Goal: Task Accomplishment & Management: Use online tool/utility

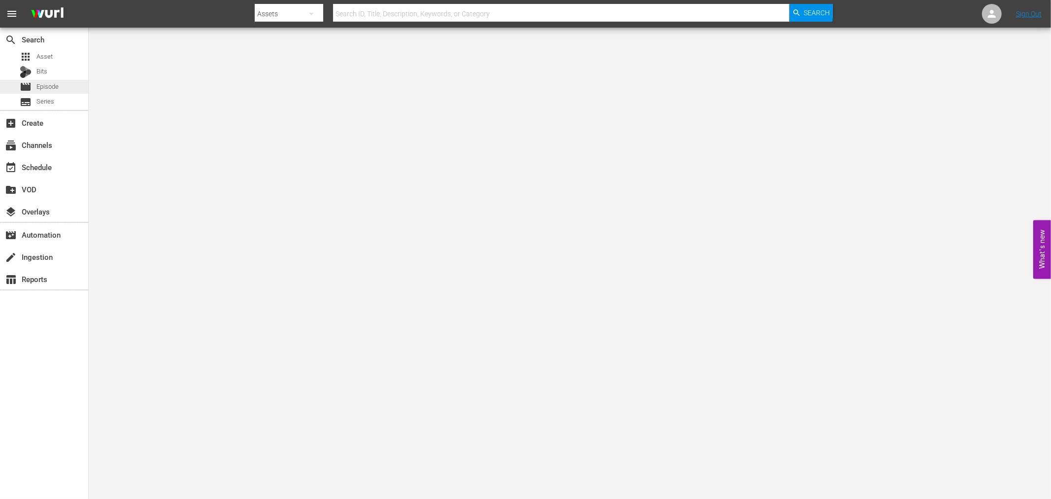
click at [50, 82] on span "Episode" at bounding box center [47, 87] width 22 height 10
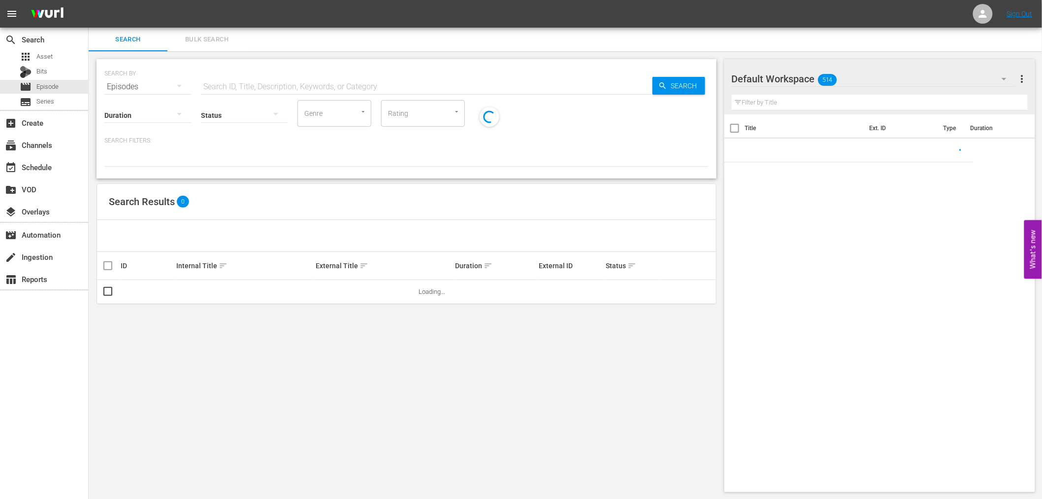
click at [222, 84] on input "text" at bounding box center [427, 87] width 452 height 24
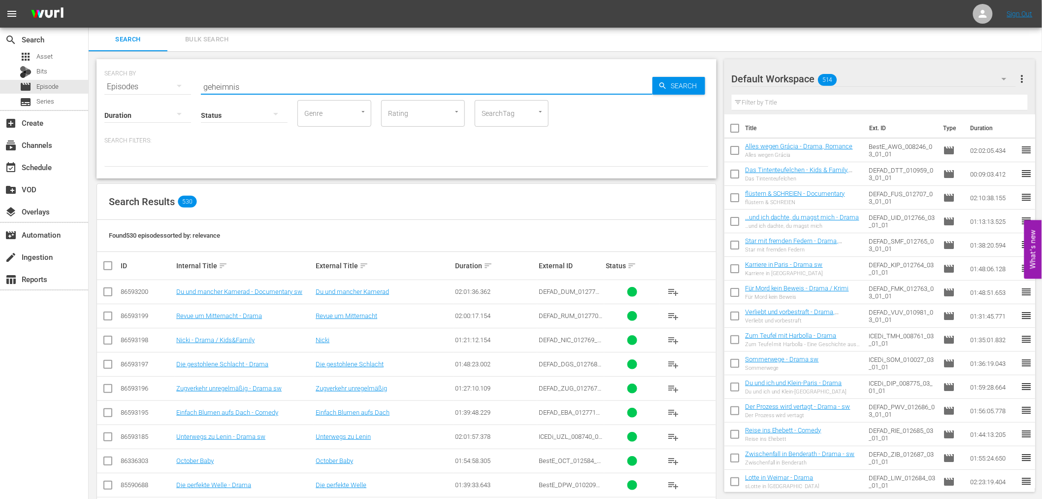
type input "geheimnis"
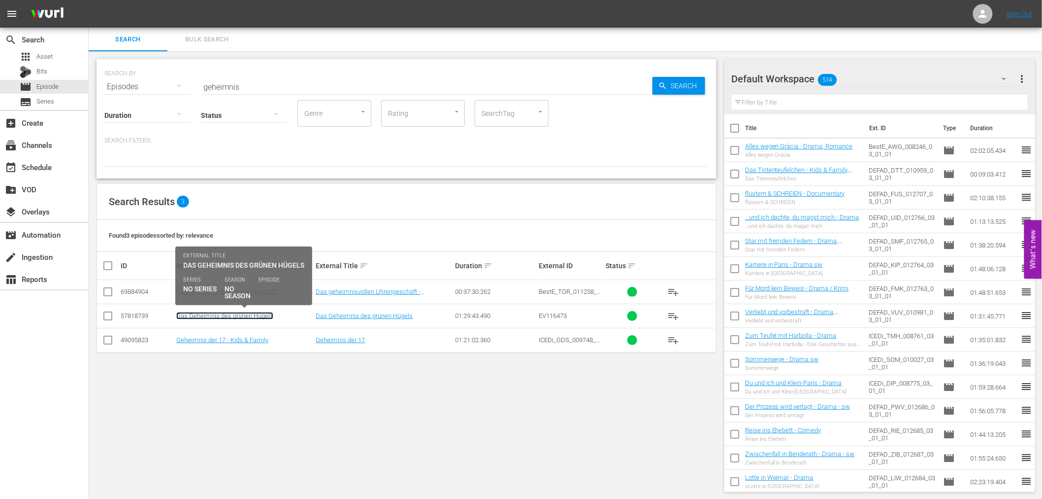
click at [208, 317] on link "Das Geheimnis des grünen Hügels" at bounding box center [224, 315] width 97 height 7
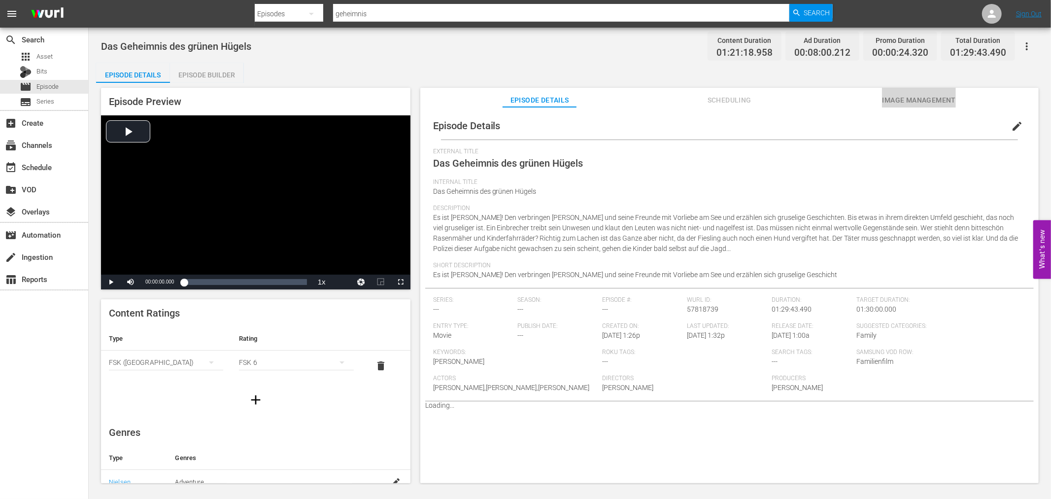
click at [928, 104] on span "Image Management" at bounding box center [919, 100] width 74 height 12
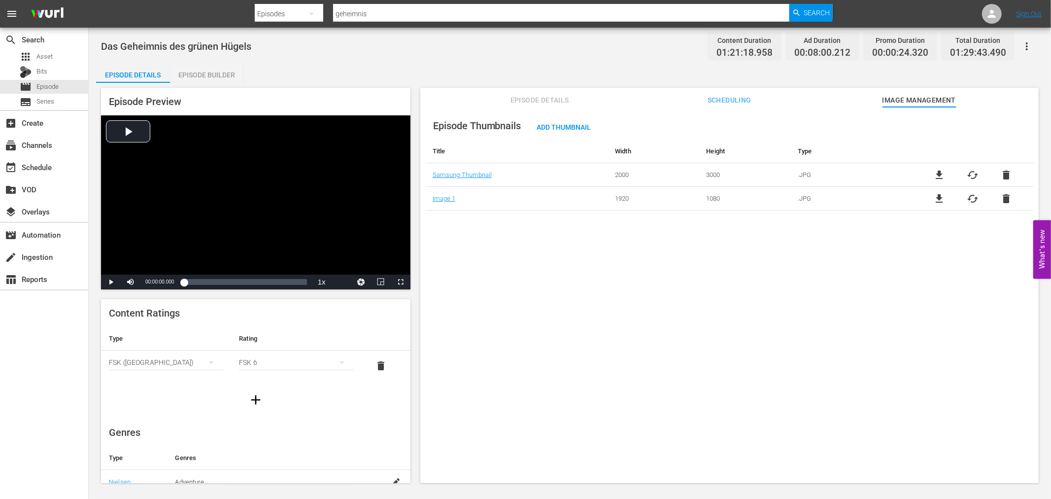
click at [717, 101] on span "Scheduling" at bounding box center [729, 100] width 74 height 12
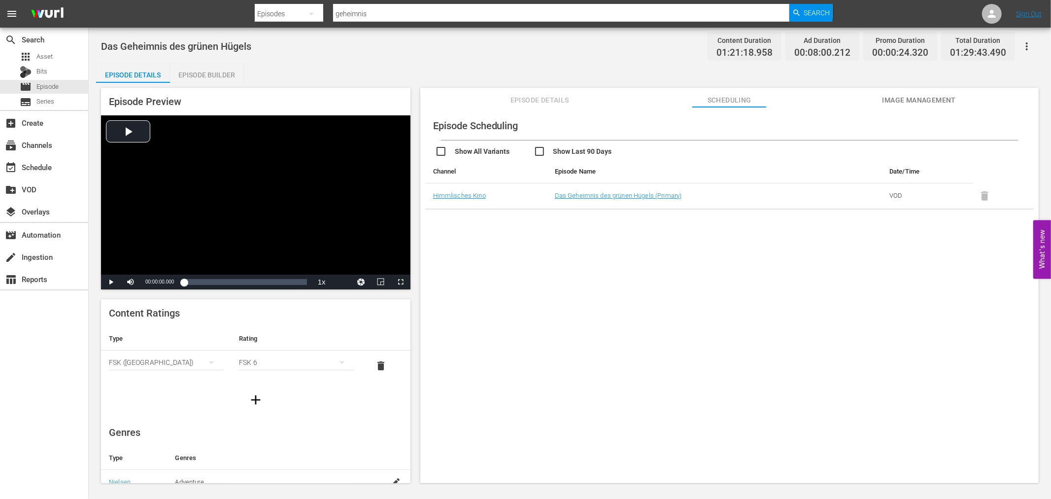
click at [539, 101] on span "Episode Details" at bounding box center [540, 100] width 74 height 12
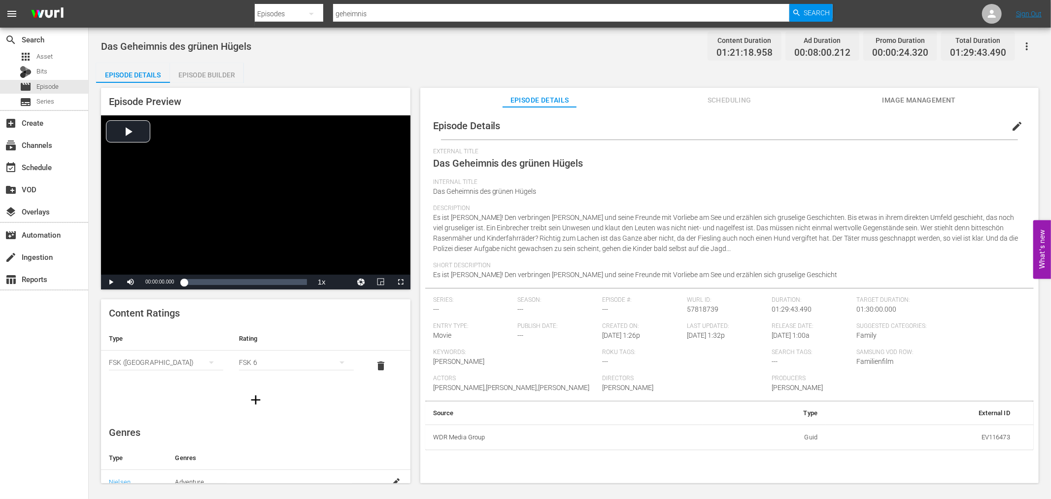
click at [931, 99] on span "Image Management" at bounding box center [919, 100] width 74 height 12
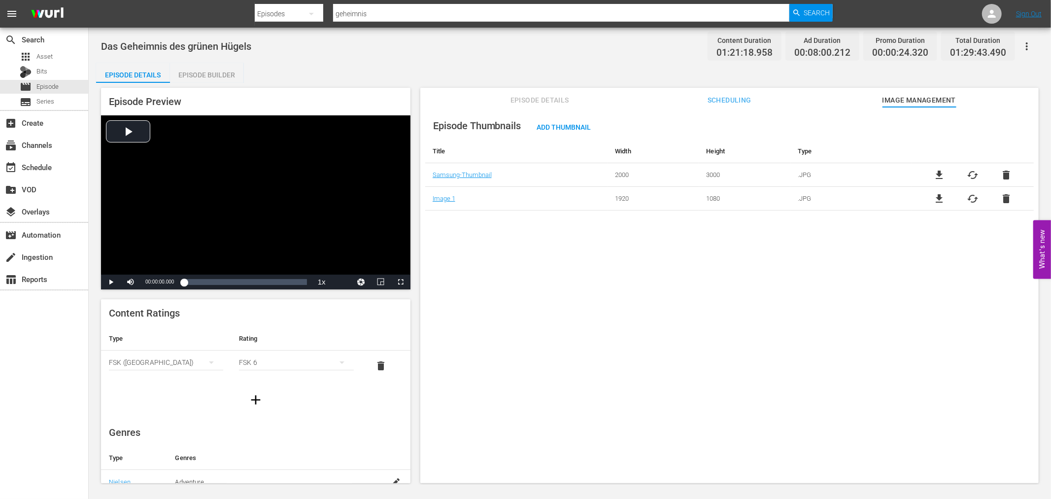
click at [895, 279] on div "Episode Thumbnails Add Thumbnail Title Width Height Type Samsung-Thumbnail 2000…" at bounding box center [729, 299] width 618 height 385
click at [1030, 38] on button "button" at bounding box center [1027, 46] width 24 height 24
click at [1018, 44] on div "Add Episode to Workspace" at bounding box center [956, 50] width 150 height 24
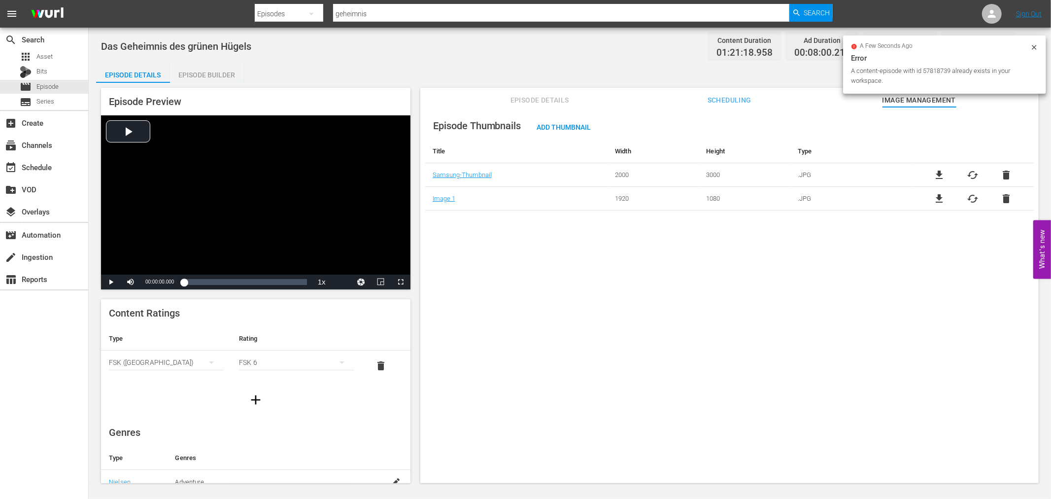
click at [1035, 46] on icon at bounding box center [1034, 47] width 8 height 8
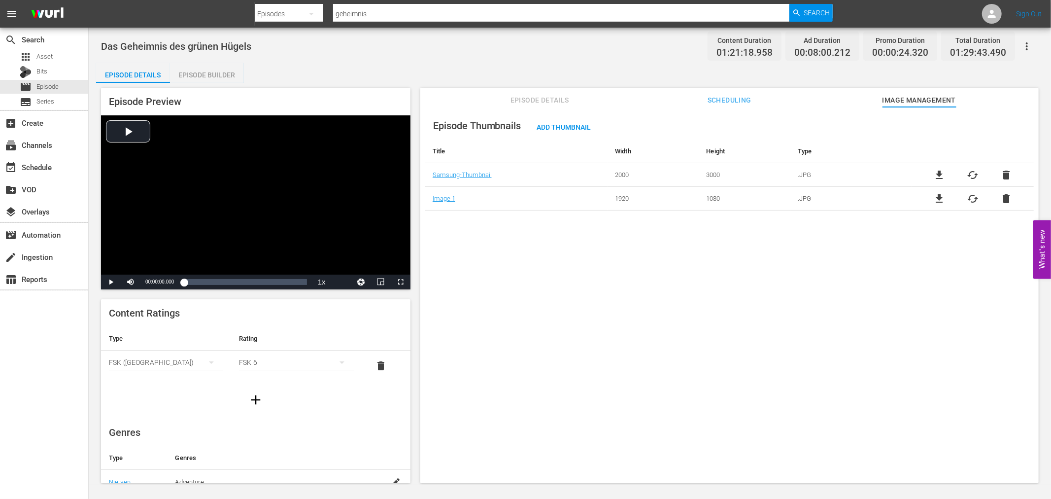
click at [735, 91] on button "Scheduling" at bounding box center [729, 98] width 74 height 20
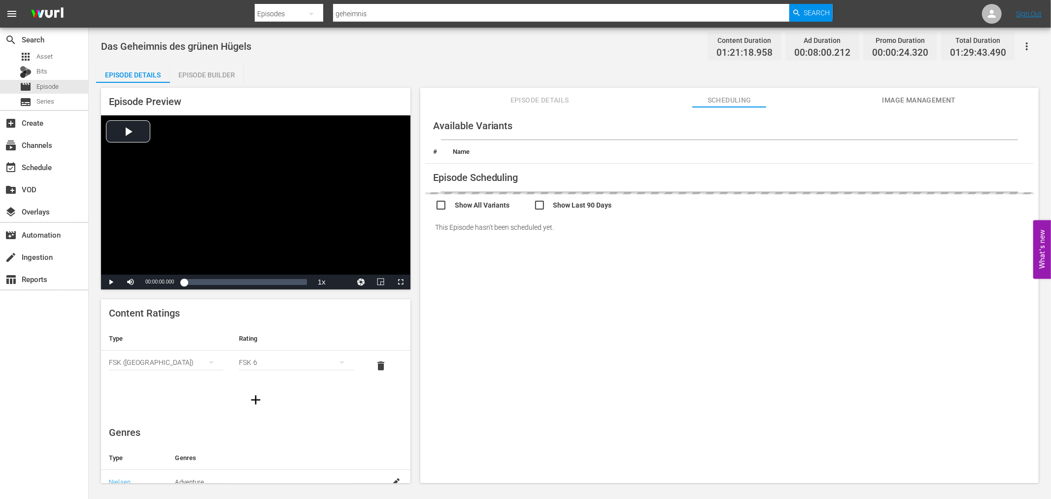
click at [506, 93] on button "Episode Details" at bounding box center [540, 98] width 74 height 20
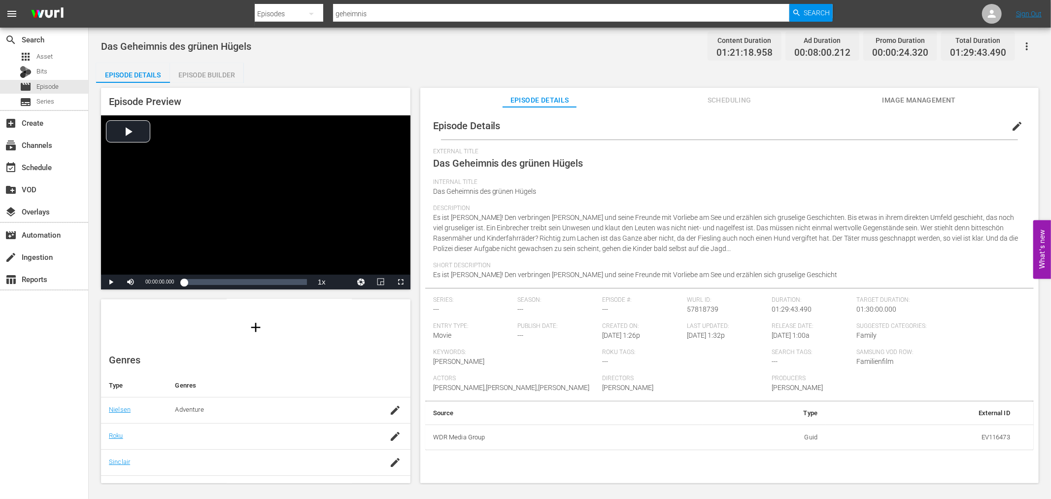
scroll to position [169, 0]
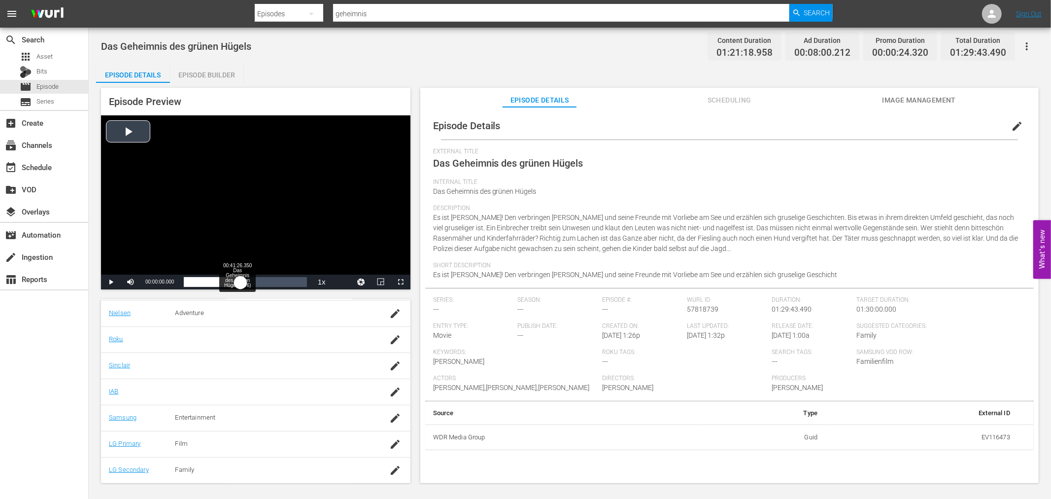
click at [240, 274] on div "Loaded : 0.12% 00:41:26.350 Das Geheimnis des grünen Hügels (3/6) 00:00:00.000" at bounding box center [245, 281] width 133 height 15
click at [284, 277] on div "Loaded : 0.12% 01:13:30.570 Das Geheimnis des grünen Hügels (5/6) 00:00:00.000" at bounding box center [245, 282] width 123 height 10
click at [111, 282] on span "Video Player" at bounding box center [111, 282] width 0 height 0
click at [60, 170] on div "event_available Schedule" at bounding box center [44, 167] width 88 height 20
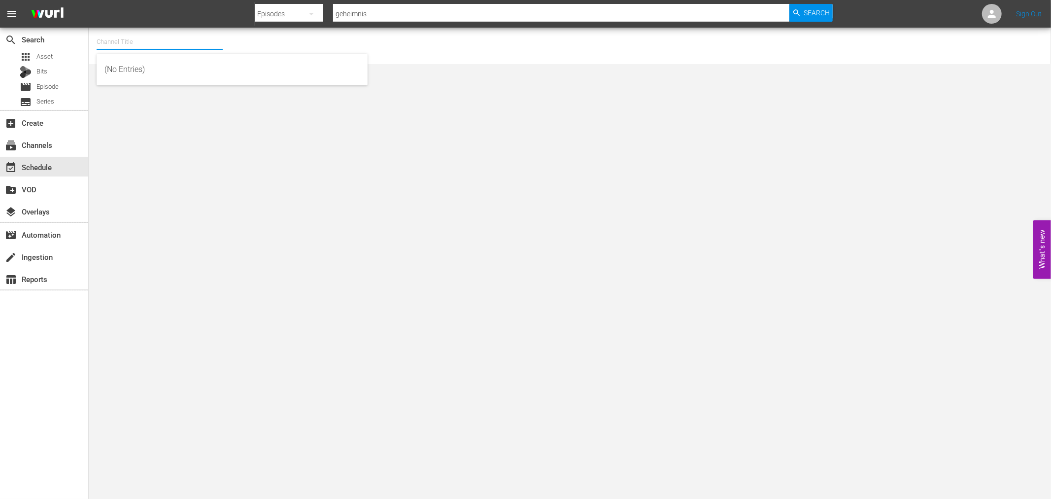
click at [165, 43] on input "text" at bounding box center [160, 42] width 126 height 24
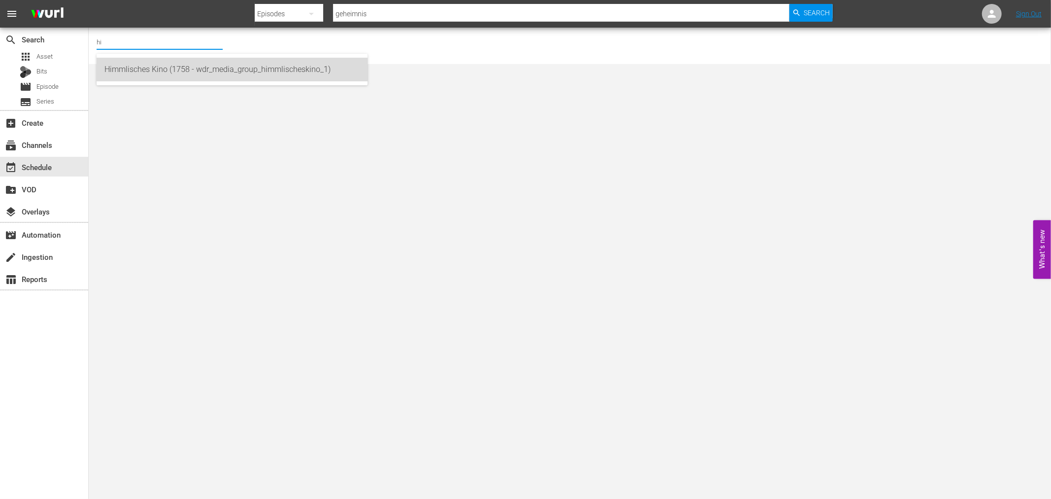
click at [126, 66] on div "Himmlisches Kino (1758 - wdr_media_group_himmlischeskino_1)" at bounding box center [231, 70] width 255 height 24
type input "Himmlisches Kino (1758 - wdr_media_group_himmlischeskino_1)"
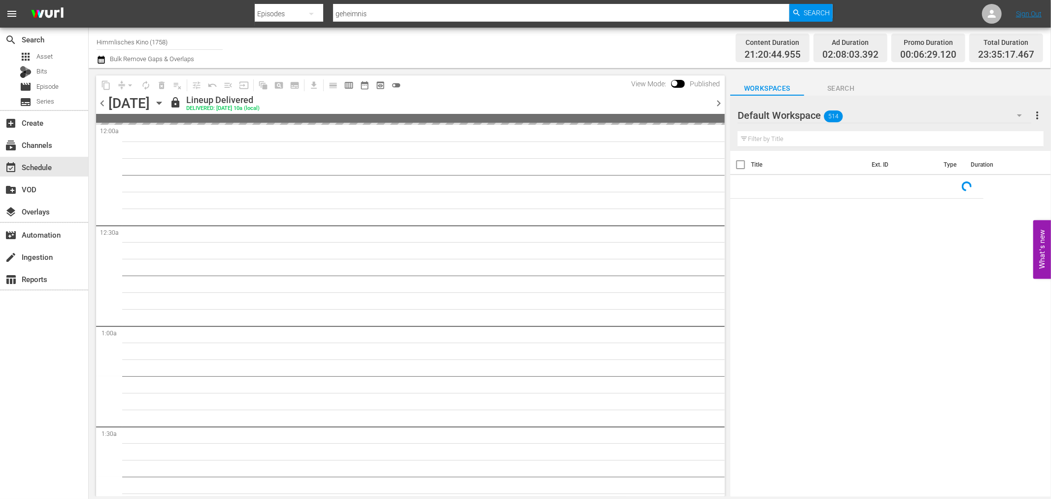
click at [161, 102] on icon "button" at bounding box center [159, 103] width 4 height 2
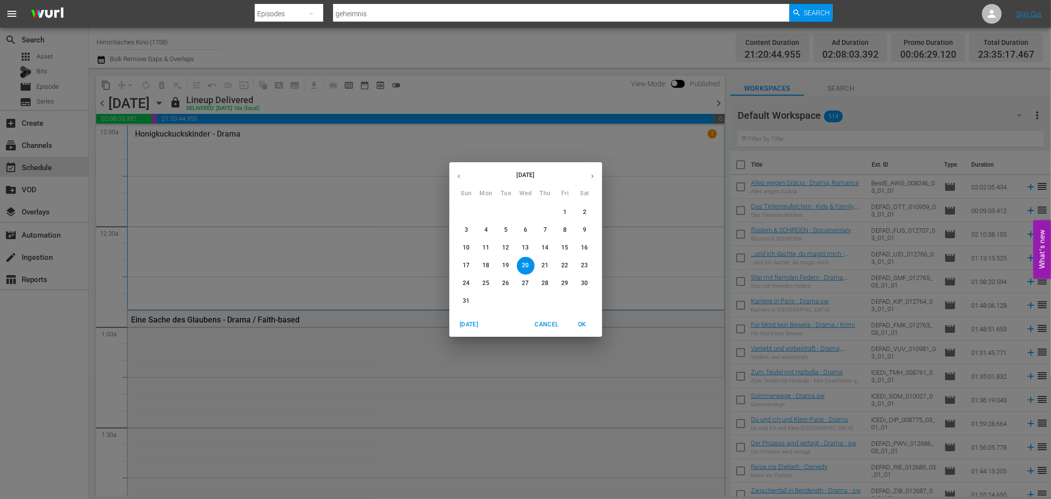
click at [468, 301] on p "31" at bounding box center [466, 301] width 7 height 8
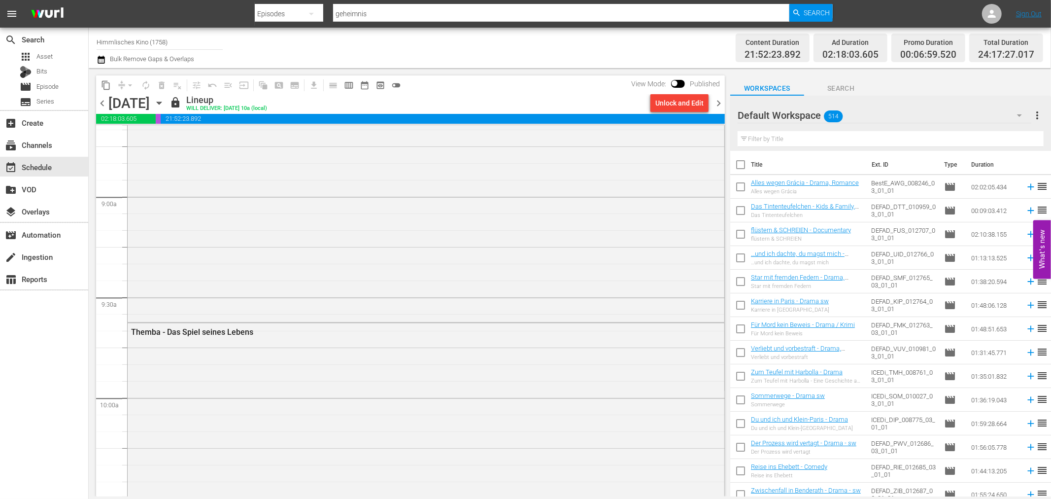
scroll to position [1916, 0]
click at [844, 112] on div "Default Workspace 514" at bounding box center [885, 115] width 294 height 28
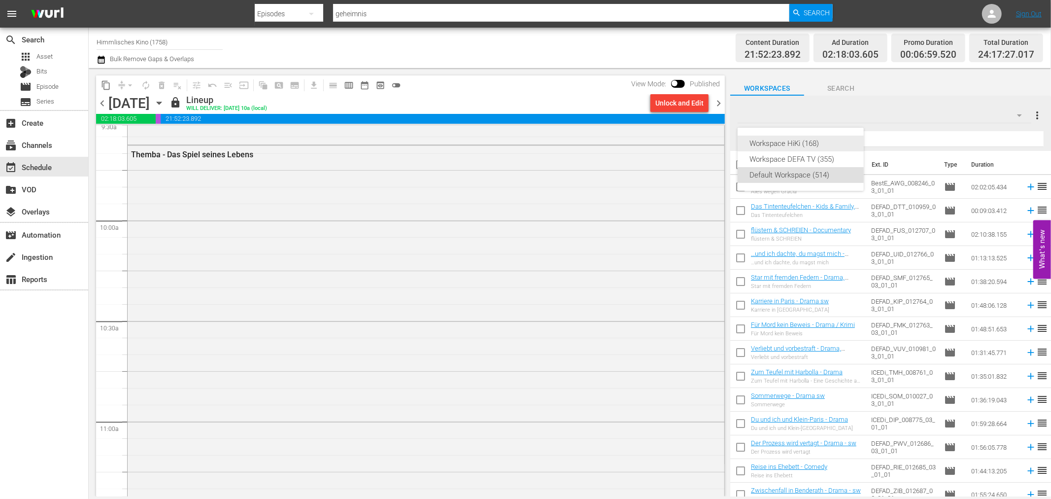
click at [818, 141] on div "Workspace HiKi (168)" at bounding box center [800, 143] width 102 height 16
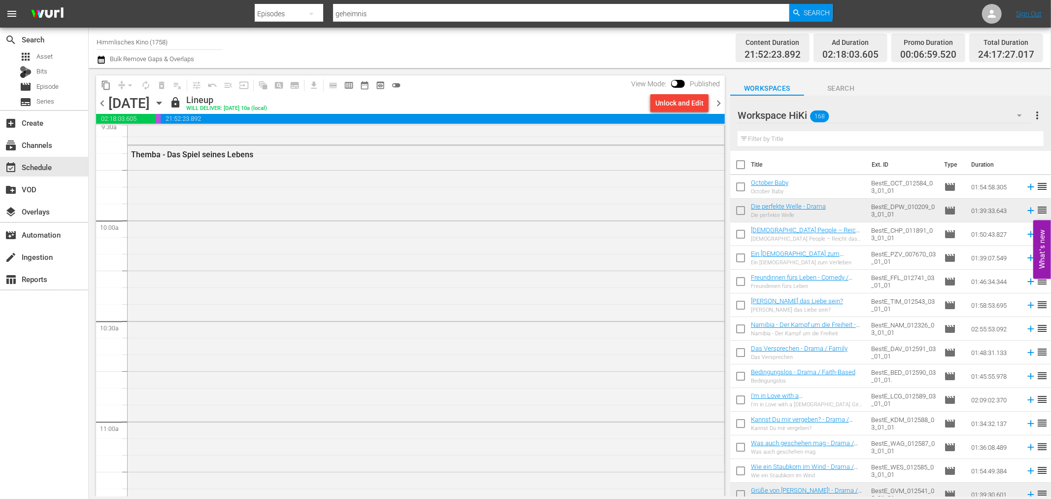
click at [821, 139] on input "text" at bounding box center [891, 139] width 306 height 16
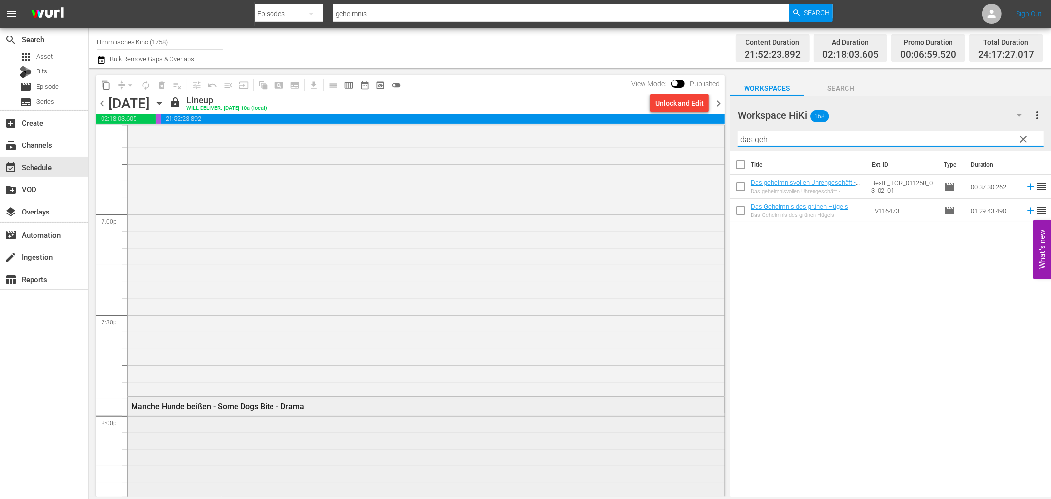
scroll to position [3941, 0]
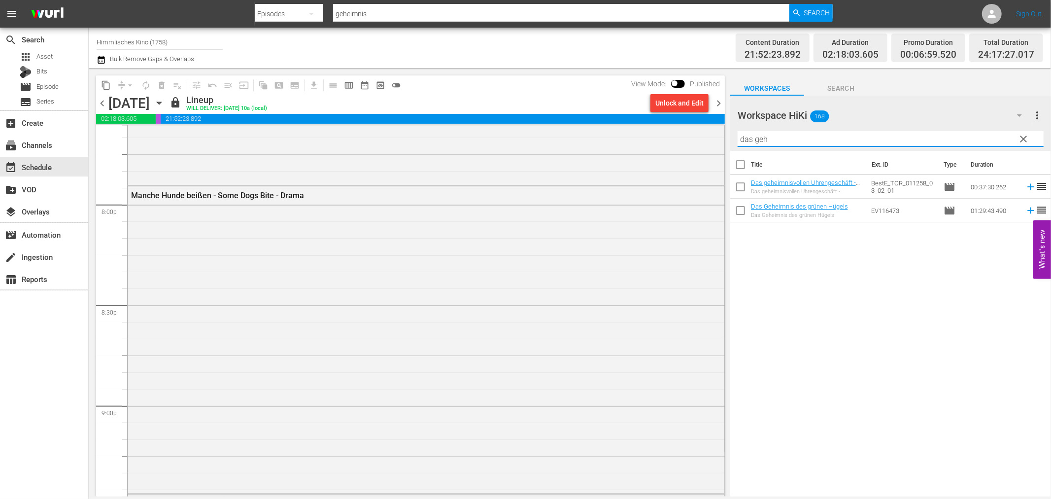
type input "das geh"
click at [47, 252] on div "create Ingestion" at bounding box center [27, 255] width 55 height 9
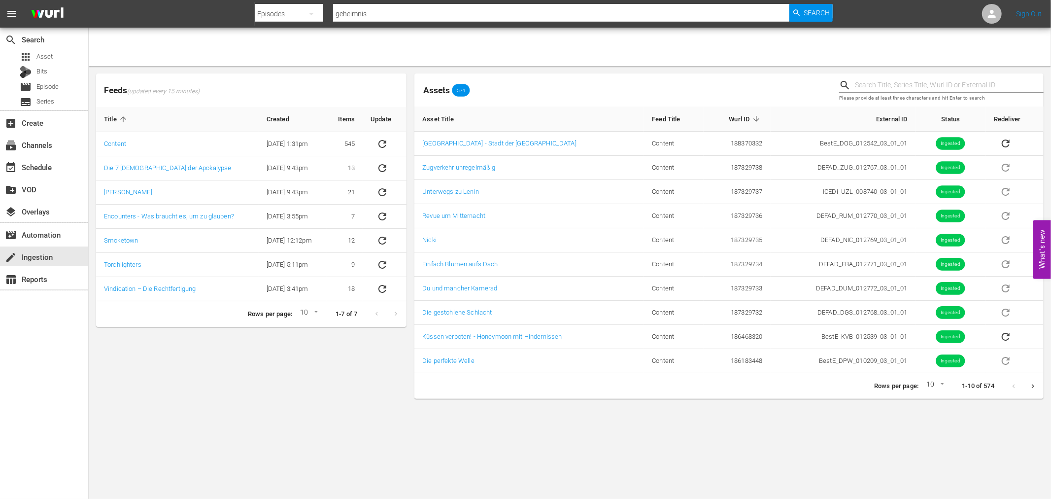
click at [811, 429] on body "menu Search By Episodes Search ID, Title, Description, Keywords, or Category ge…" at bounding box center [525, 249] width 1051 height 499
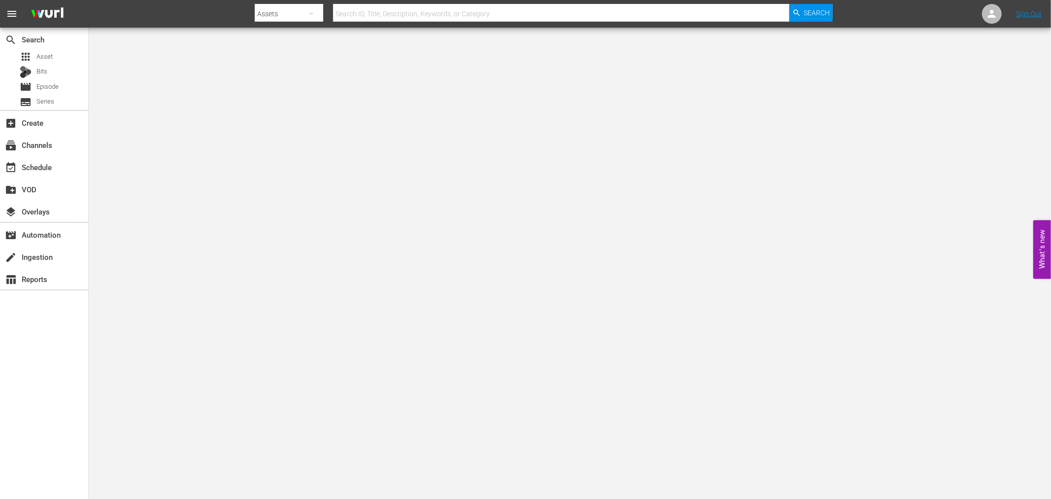
click at [458, 8] on input "text" at bounding box center [561, 14] width 456 height 24
click at [314, 19] on icon "button" at bounding box center [311, 14] width 12 height 12
click at [299, 74] on div "Episodes" at bounding box center [286, 73] width 39 height 16
click at [384, 11] on div "Channels Series Episodes Bits Assets" at bounding box center [525, 249] width 1051 height 499
click at [385, 15] on input "text" at bounding box center [561, 14] width 456 height 24
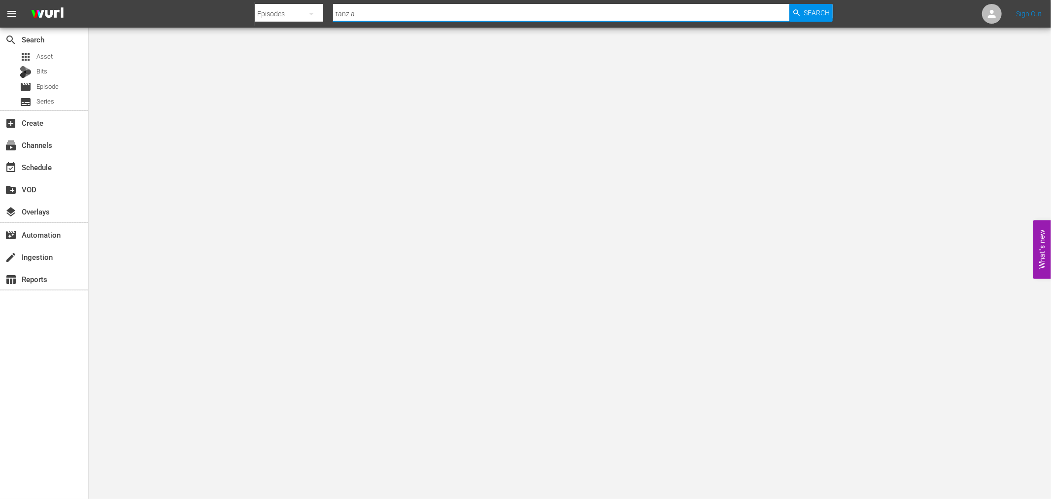
type input "tanz am"
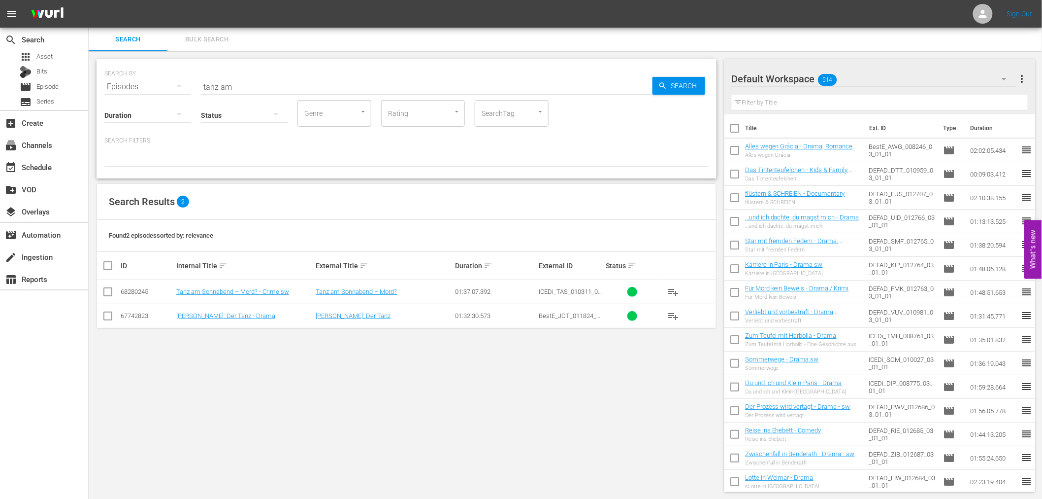
click at [243, 283] on td "Tanz am Sonnabend – Mord? - Crime sw" at bounding box center [244, 292] width 139 height 24
click at [244, 286] on td "Tanz am Sonnabend – Mord? - Crime sw" at bounding box center [244, 292] width 139 height 24
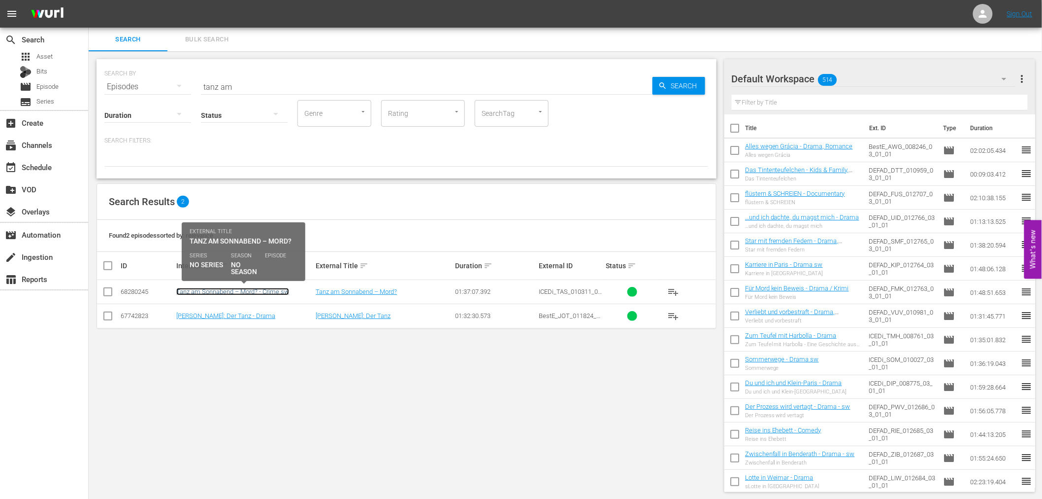
click at [251, 289] on link "Tanz am Sonnabend – Mord? - Crime sw" at bounding box center [232, 291] width 113 height 7
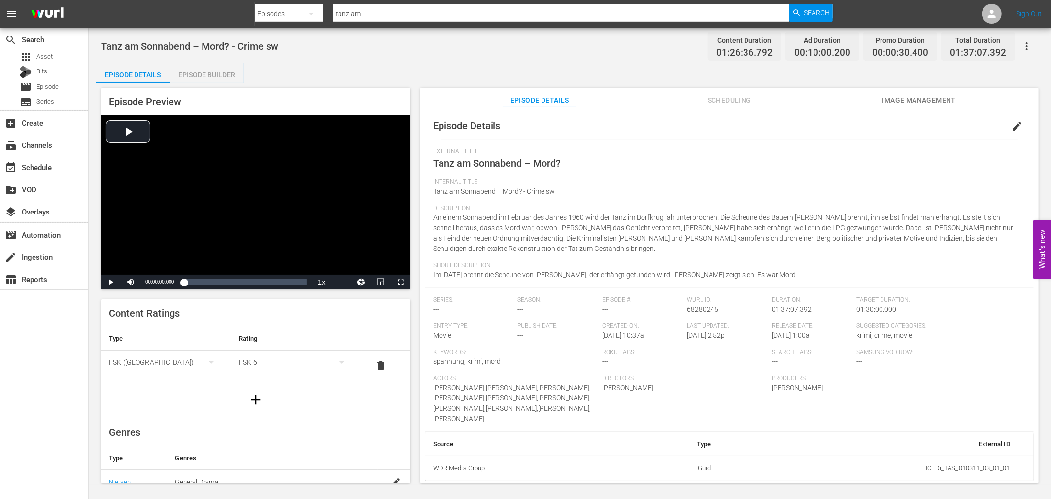
click at [933, 101] on span "Image Management" at bounding box center [919, 100] width 74 height 12
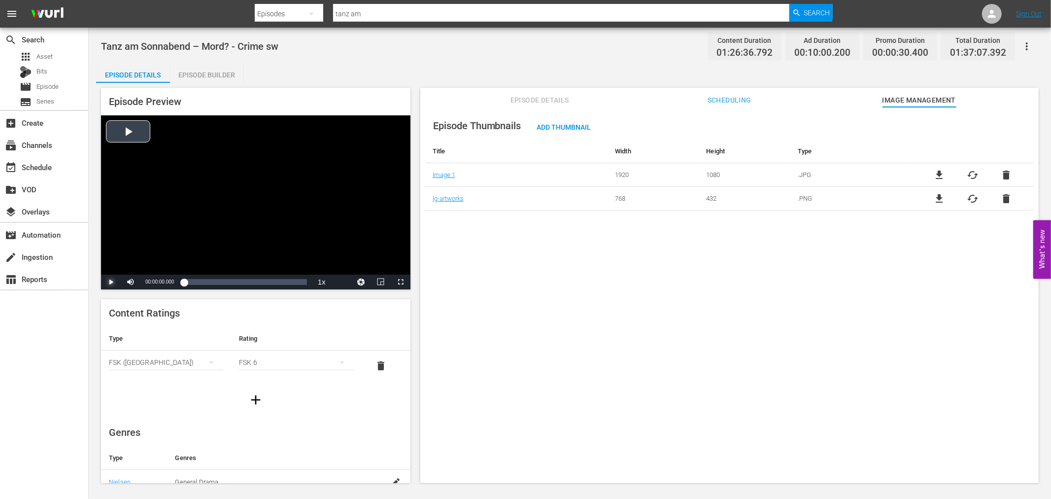
click at [111, 282] on span "Video Player" at bounding box center [111, 282] width 0 height 0
click at [198, 278] on div "Loaded : 0.46% 00:00:00.000 Tanz am Sonnabend – Mord? (1/9) 00:00:01.501" at bounding box center [245, 281] width 133 height 15
click at [111, 282] on span "Video Player" at bounding box center [111, 282] width 0 height 0
click at [230, 286] on div "Loaded : 100.00% 00:13:39.111 Tanz am Sonnabend – Mord? (2/9) 00:00:01.377" at bounding box center [245, 282] width 123 height 10
click at [111, 282] on span "Video Player" at bounding box center [111, 282] width 0 height 0
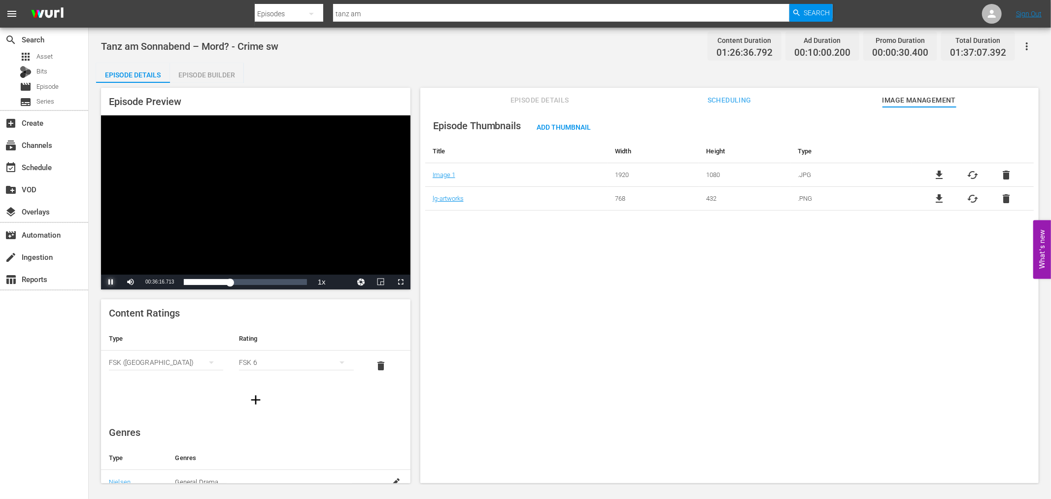
click at [111, 282] on span "Video Player" at bounding box center [111, 282] width 0 height 0
drag, startPoint x: 822, startPoint y: 293, endPoint x: 338, endPoint y: 162, distance: 500.8
click at [822, 293] on div "Episode Thumbnails Add Thumbnail Title Width Height Type Image 1 1920 1080 .JPG…" at bounding box center [729, 299] width 618 height 385
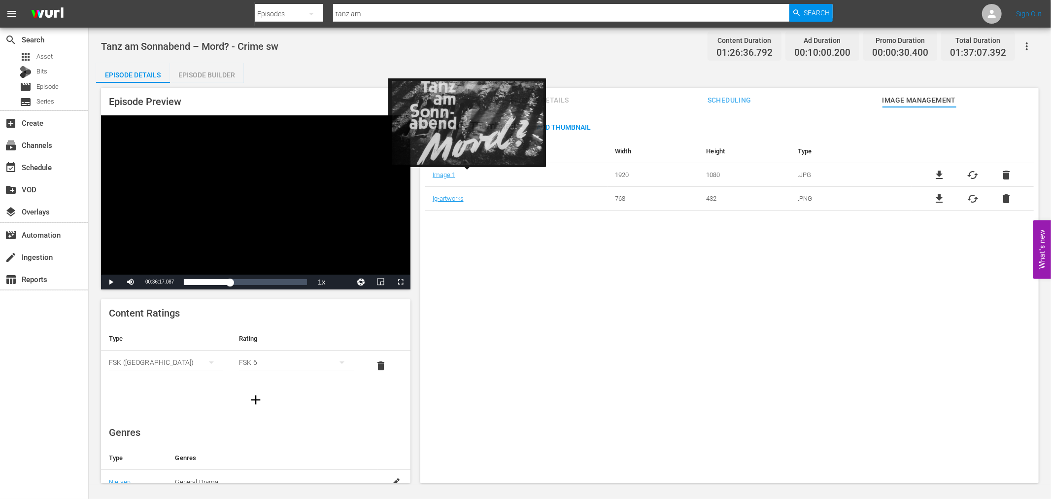
drag, startPoint x: 439, startPoint y: 174, endPoint x: 835, endPoint y: 267, distance: 406.8
click at [838, 267] on div "Episode Thumbnails Add Thumbnail Title Width Height Type Image 1 1920 1080 .JPG…" at bounding box center [729, 299] width 618 height 385
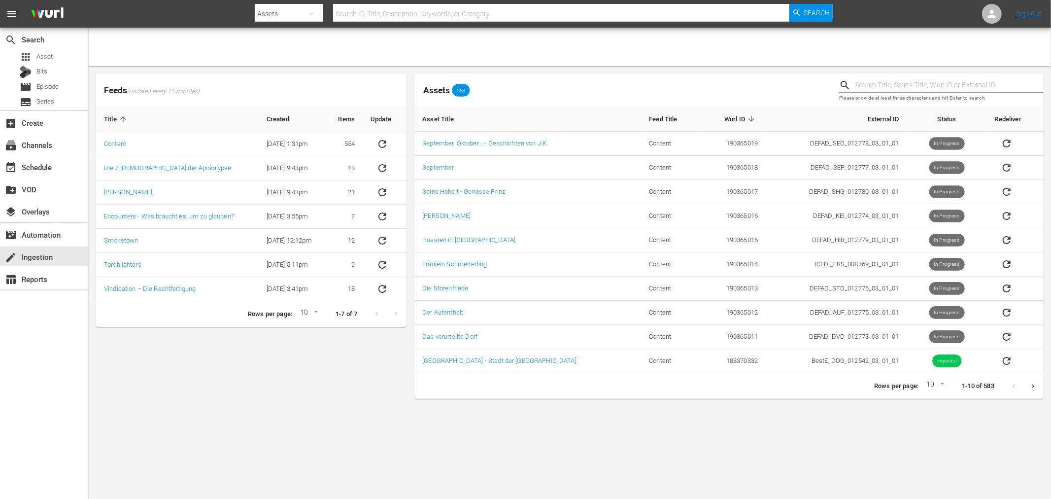
click at [822, 454] on body "menu Search By Assets Search ID, Title, Description, Keywords, or Category Sear…" at bounding box center [525, 249] width 1051 height 499
